Goal: Information Seeking & Learning: Learn about a topic

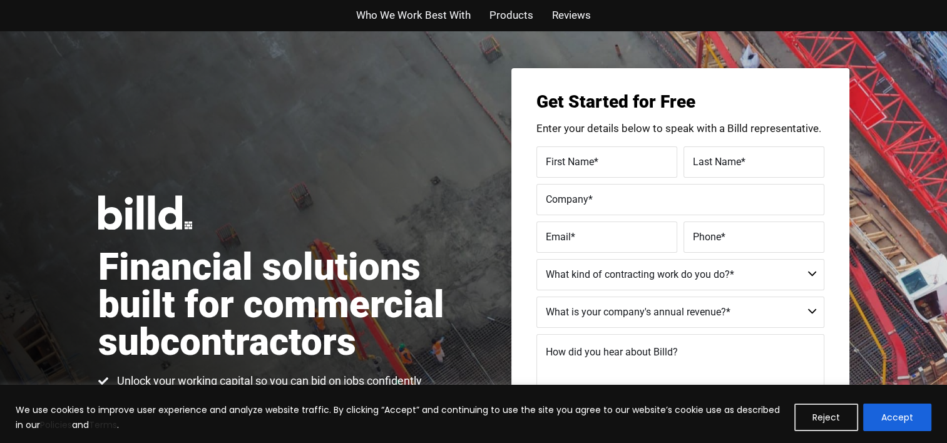
click at [496, 20] on span "Products" at bounding box center [511, 15] width 44 height 18
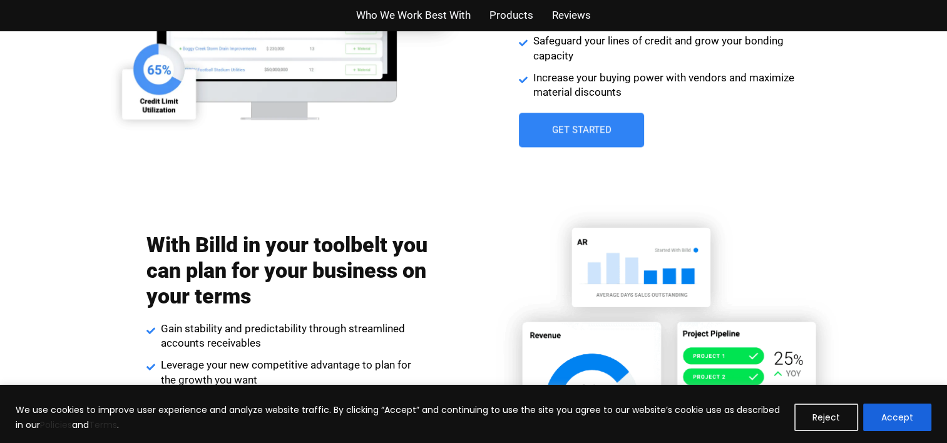
scroll to position [2411, 0]
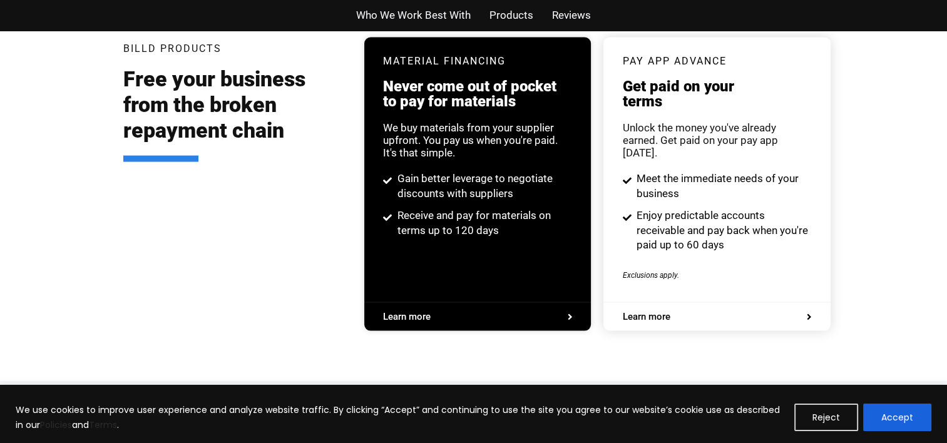
click at [715, 312] on span "Learn more" at bounding box center [716, 316] width 189 height 9
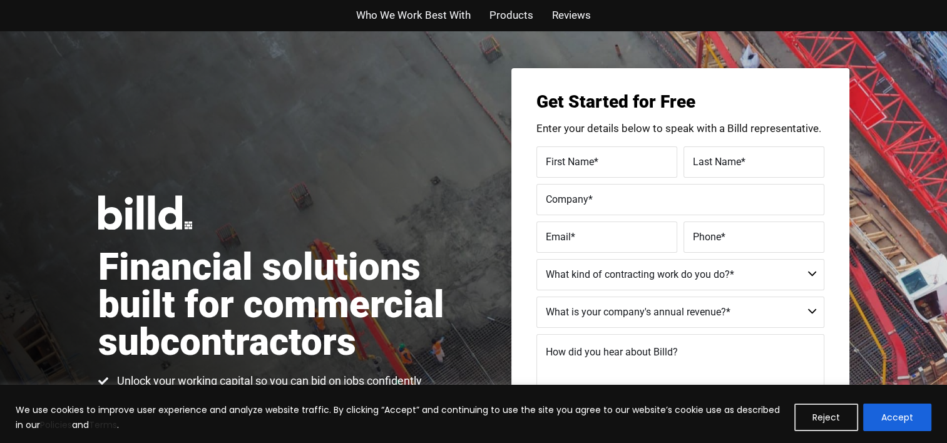
click at [388, 12] on span "Who We Work Best With" at bounding box center [413, 15] width 115 height 18
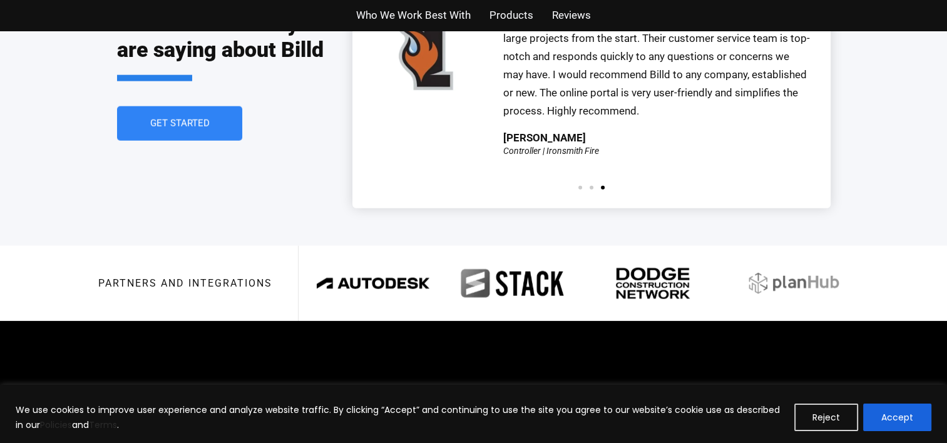
scroll to position [2997, 0]
